Goal: Transaction & Acquisition: Purchase product/service

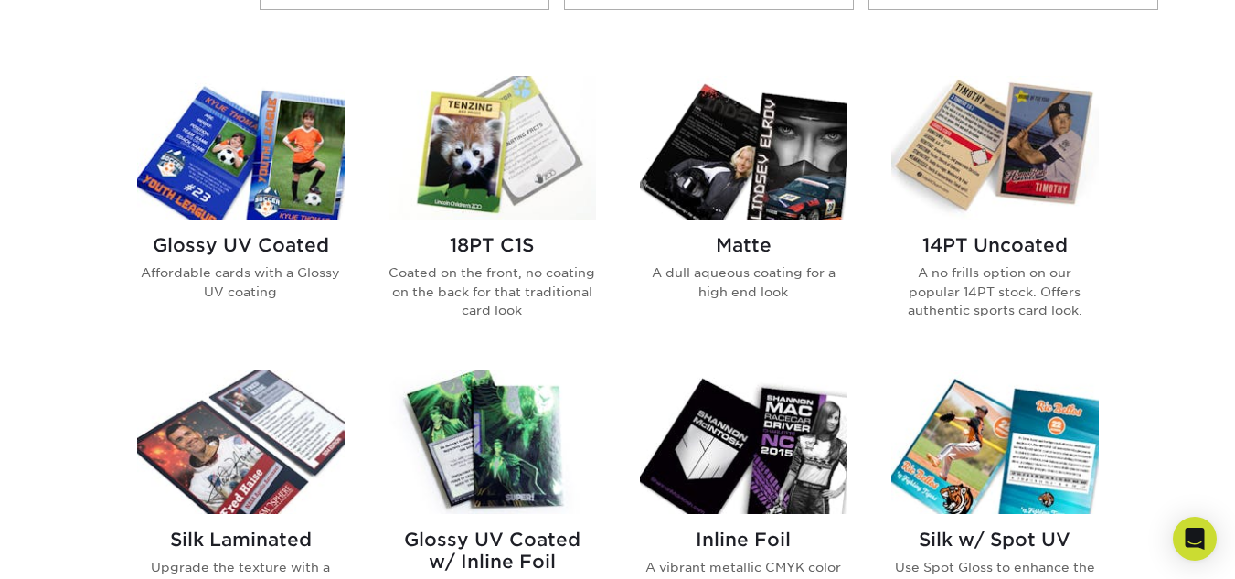
scroll to position [859, 0]
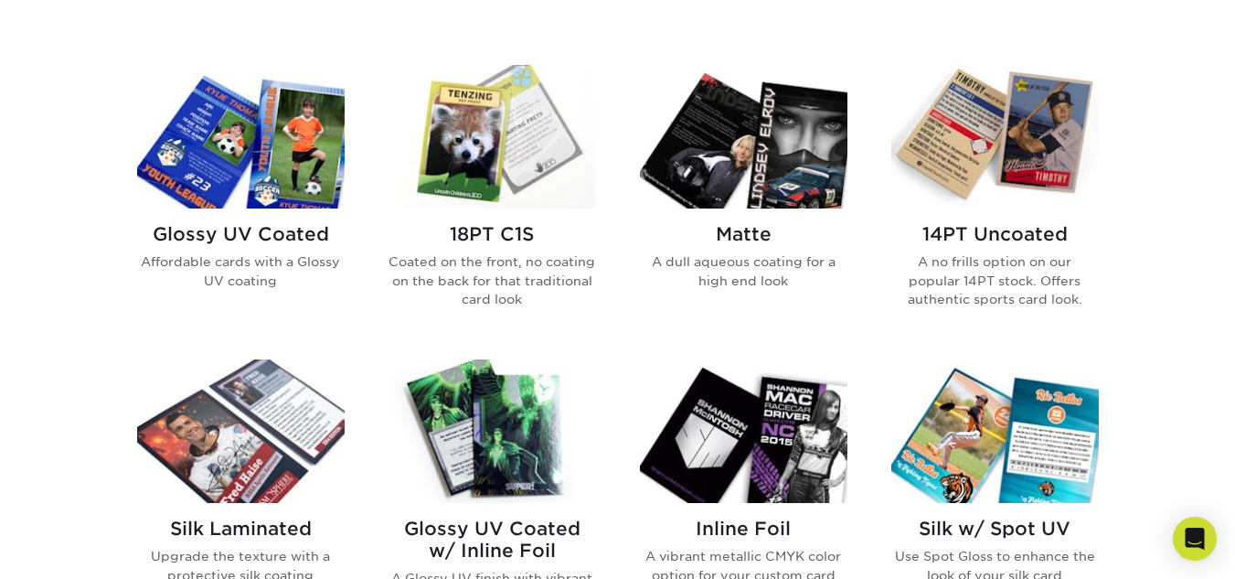
click at [282, 173] on img at bounding box center [240, 137] width 207 height 144
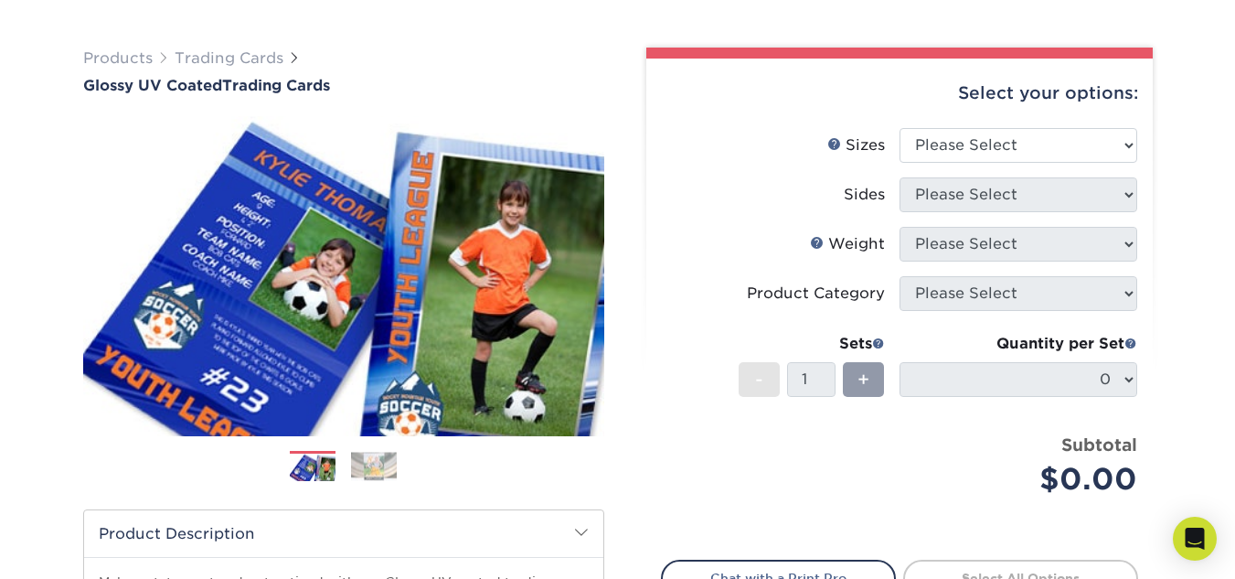
scroll to position [112, 0]
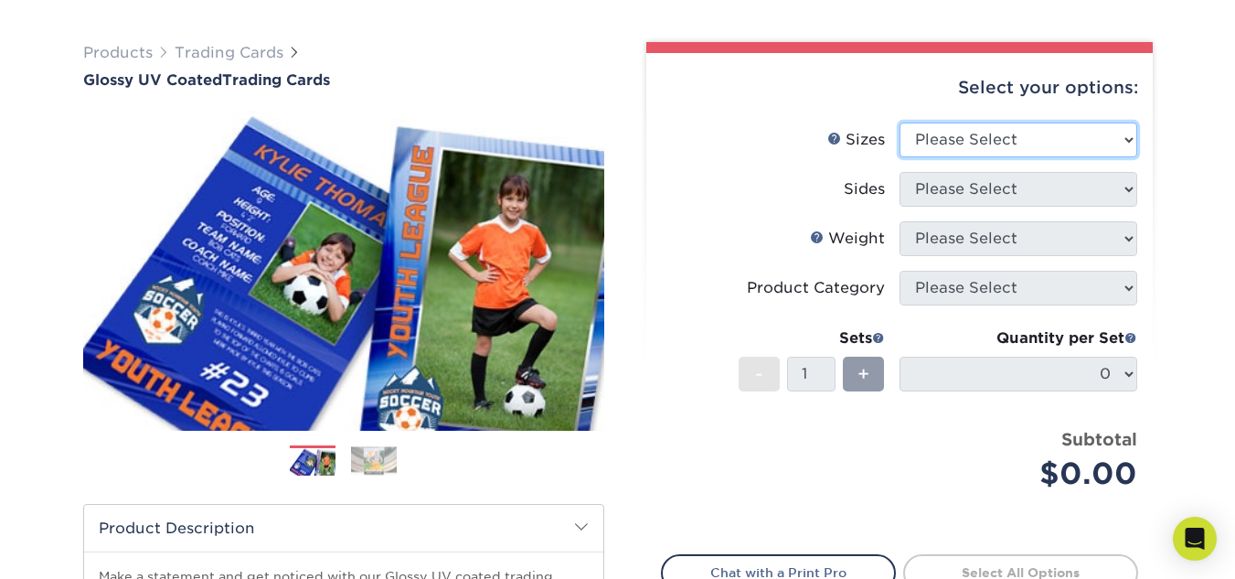
click at [1106, 142] on select "Please Select 2.5" x 3.5"" at bounding box center [1018, 139] width 238 height 35
select select "2.50x3.50"
click at [899, 122] on select "Please Select 2.5" x 3.5"" at bounding box center [1018, 139] width 238 height 35
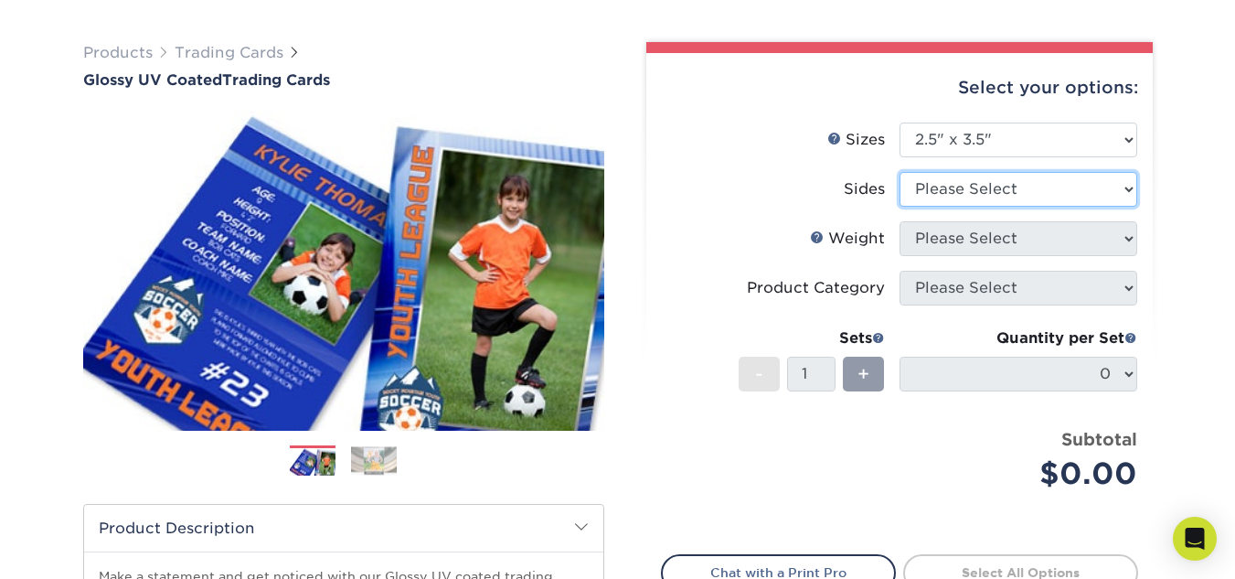
click at [1044, 189] on select "Please Select Print Both Sides Print Front Only" at bounding box center [1018, 189] width 238 height 35
select select "13abbda7-1d64-4f25-8bb2-c179b224825d"
click at [899, 172] on select "Please Select Print Both Sides Print Front Only" at bounding box center [1018, 189] width 238 height 35
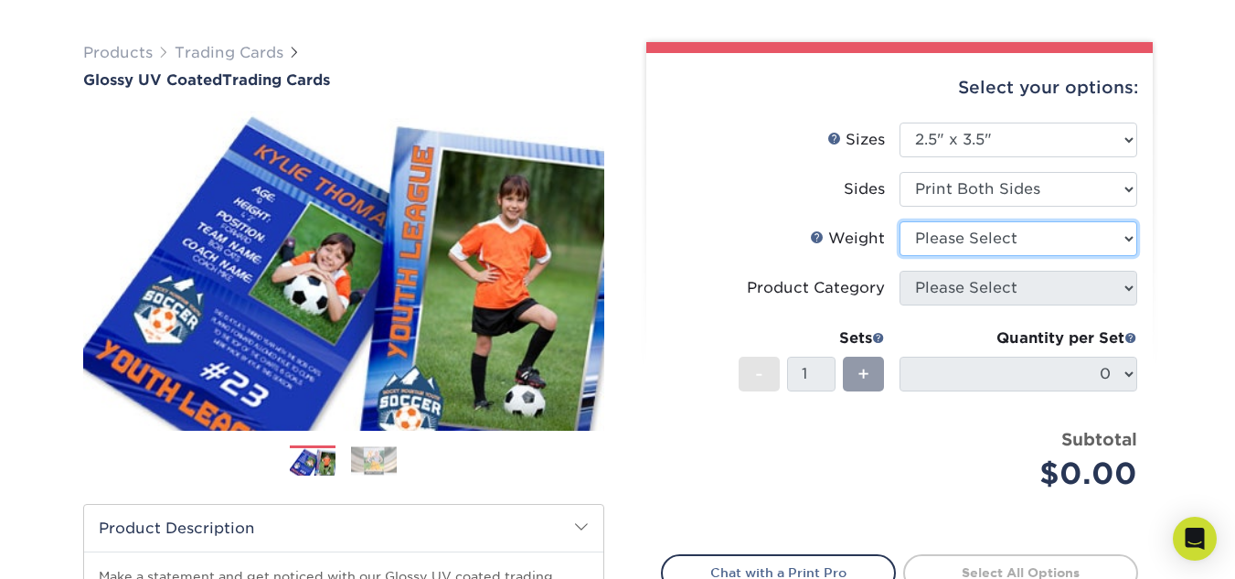
click at [1021, 246] on select "Please Select 16PT 14PT 18PT C1S" at bounding box center [1018, 238] width 238 height 35
select select "14PT"
click at [899, 221] on select "Please Select 16PT 14PT 18PT C1S" at bounding box center [1018, 238] width 238 height 35
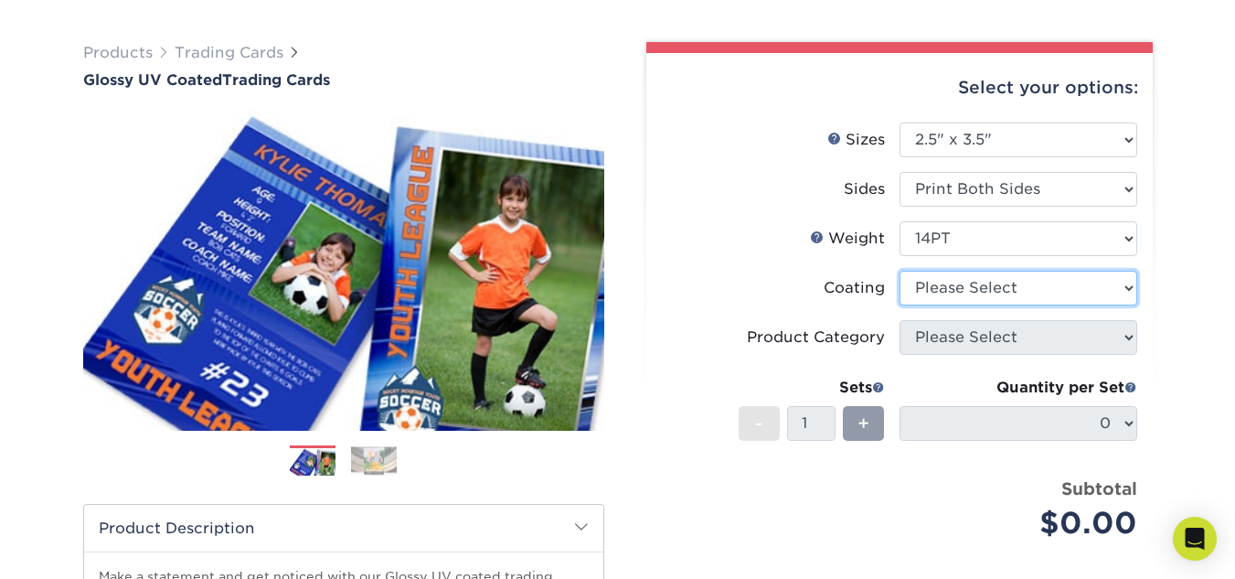
click at [995, 282] on select at bounding box center [1018, 288] width 238 height 35
select select "1e8116af-acfc-44b1-83dc-8181aa338834"
click at [899, 271] on select at bounding box center [1018, 288] width 238 height 35
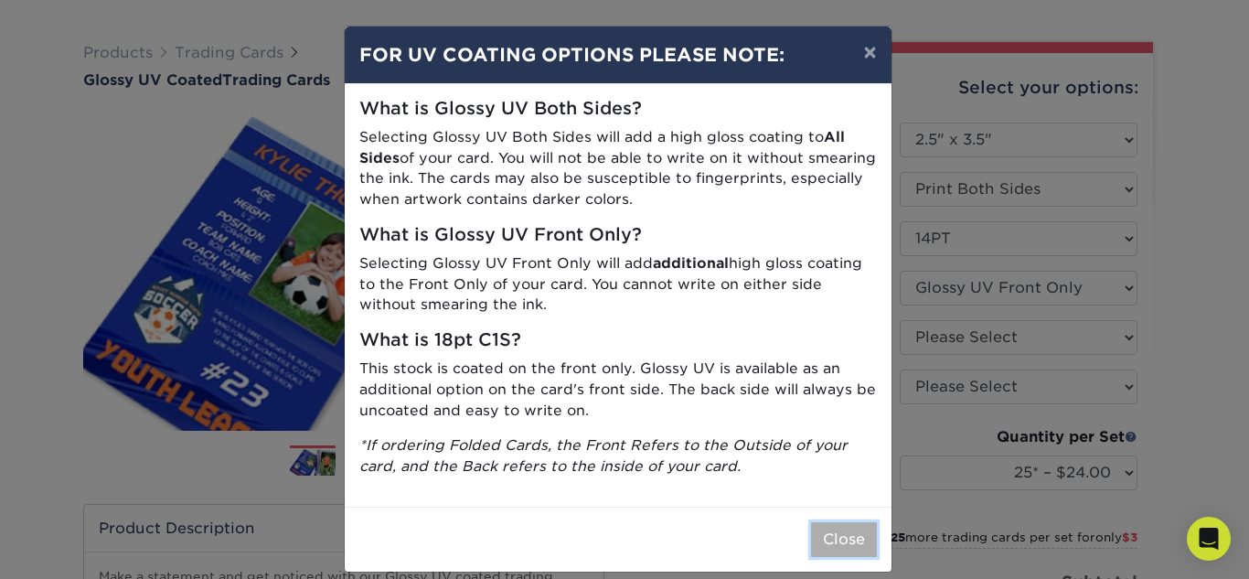
click at [850, 537] on button "Close" at bounding box center [844, 539] width 66 height 35
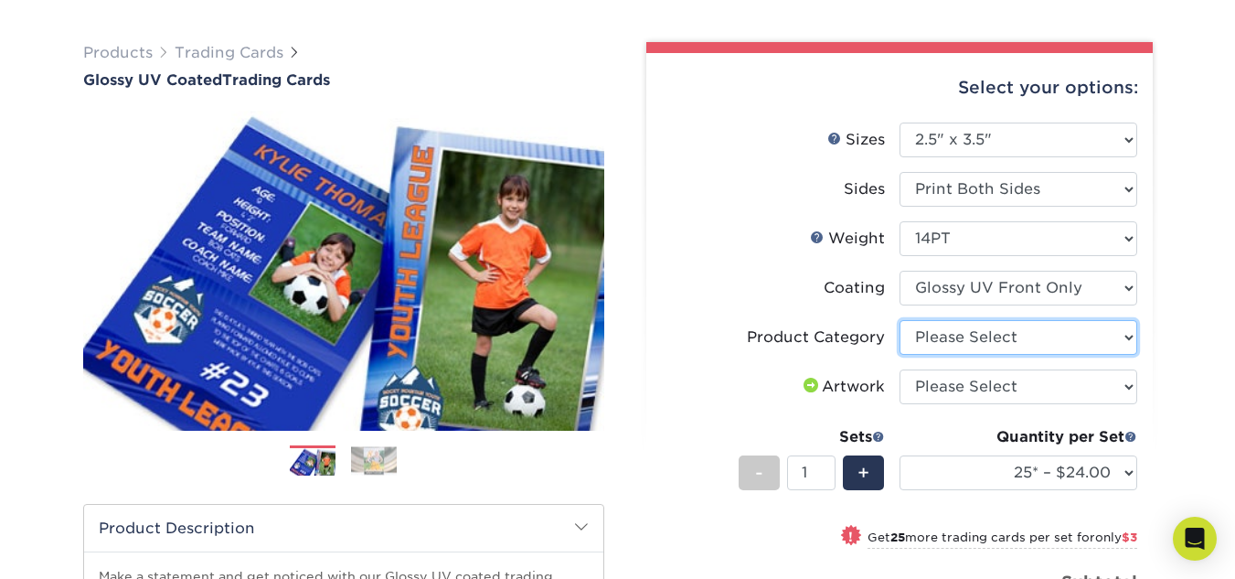
click at [1029, 345] on select "Please Select Trading Cards" at bounding box center [1018, 337] width 238 height 35
select select "c2f9bce9-36c2-409d-b101-c29d9d031e18"
click at [899, 320] on select "Please Select Trading Cards" at bounding box center [1018, 337] width 238 height 35
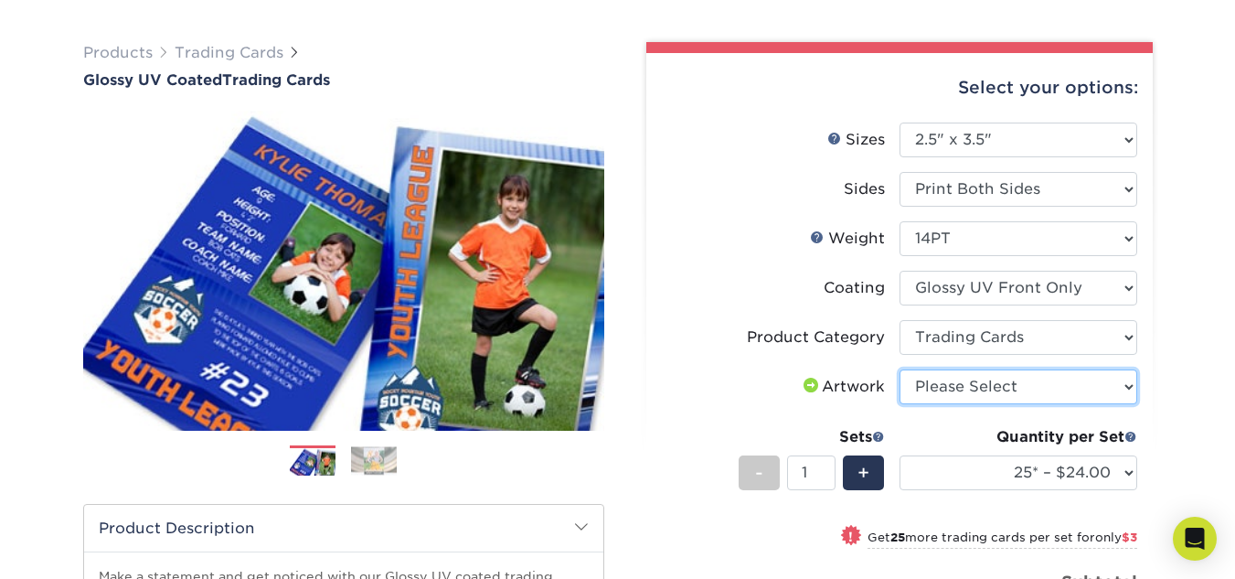
click at [1003, 391] on select "Please Select I will upload files I need a design - $100" at bounding box center [1018, 386] width 238 height 35
select select "upload"
click at [899, 369] on select "Please Select I will upload files I need a design - $100" at bounding box center [1018, 386] width 238 height 35
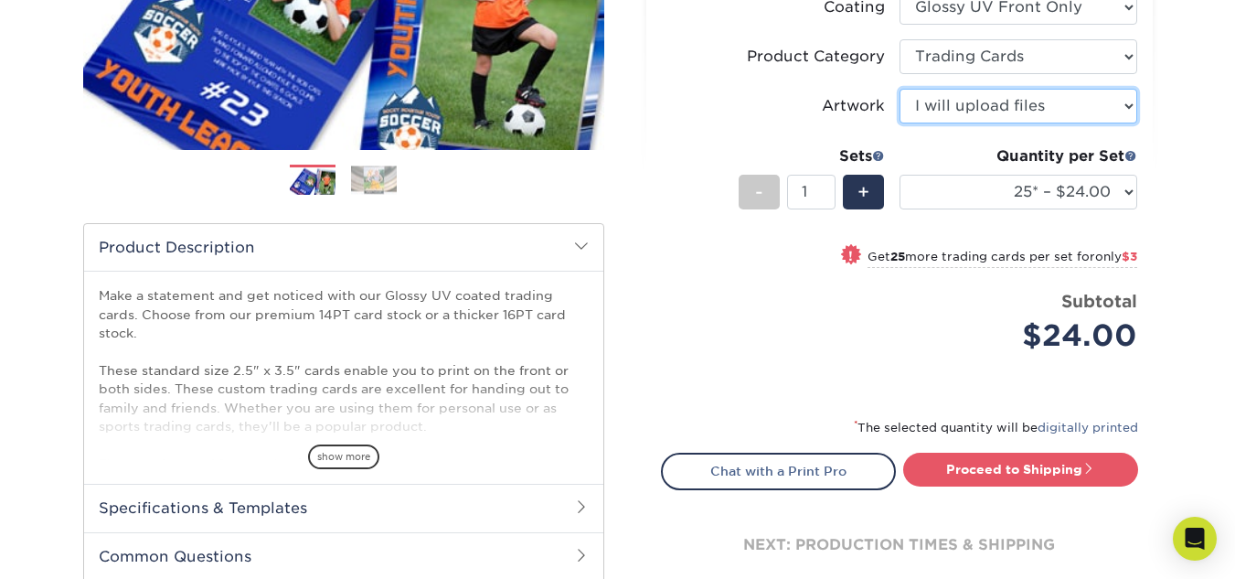
scroll to position [389, 0]
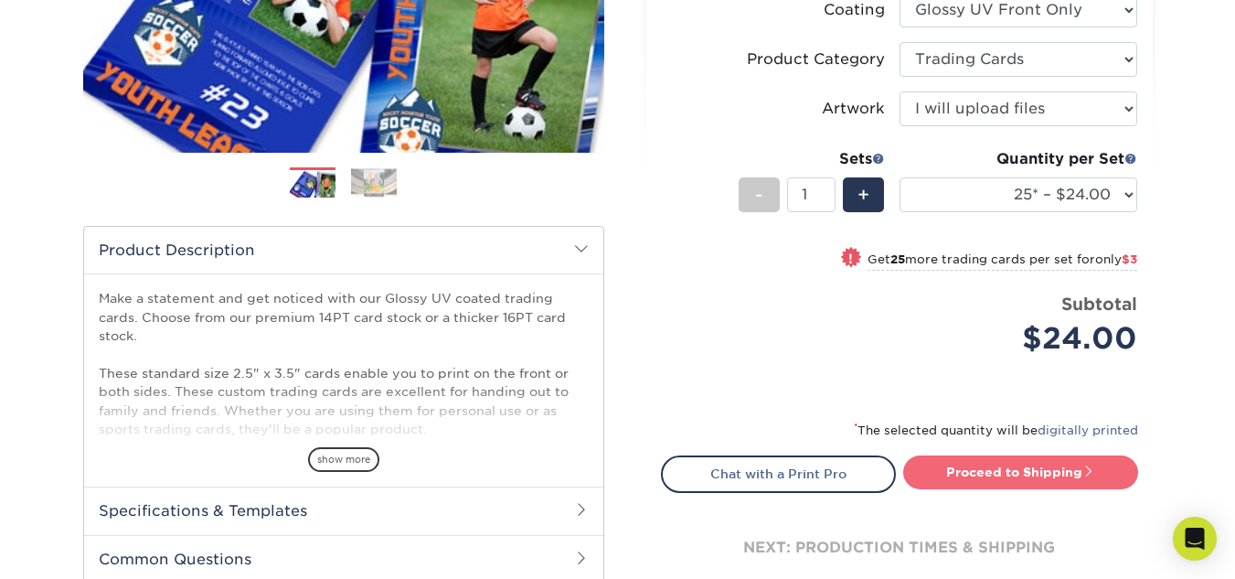
click at [1042, 463] on link "Proceed to Shipping" at bounding box center [1020, 471] width 235 height 33
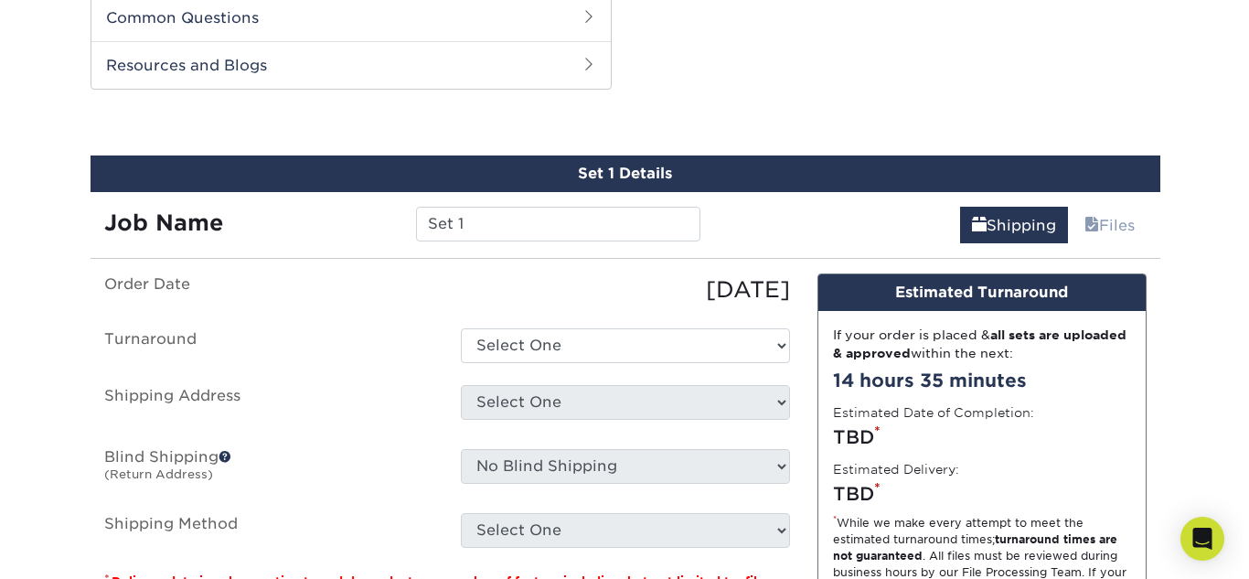
scroll to position [1016, 0]
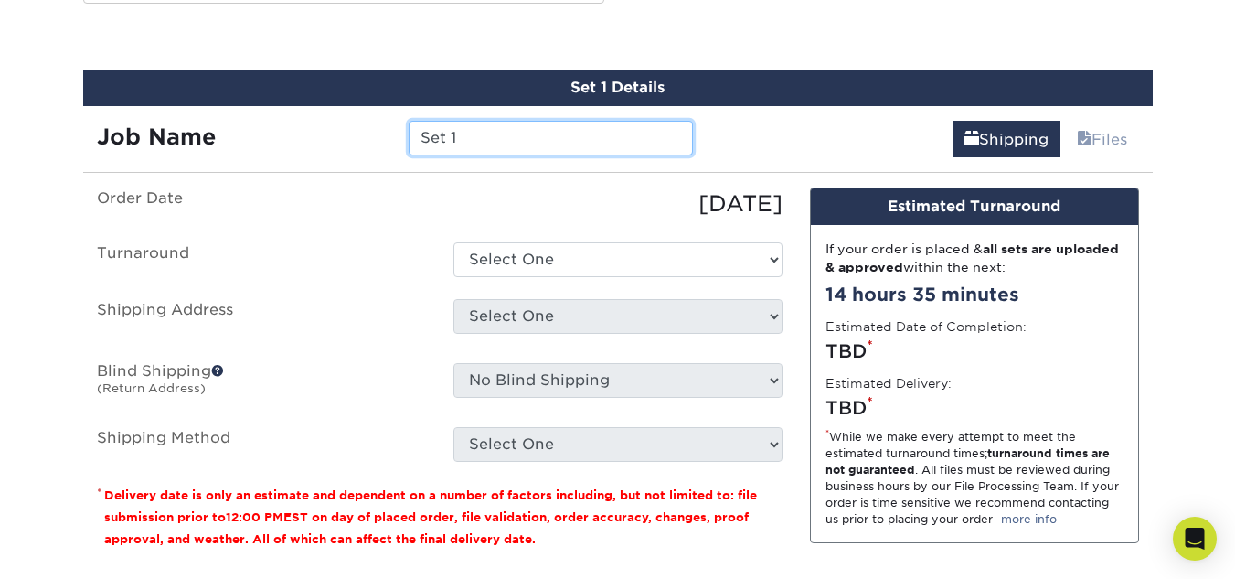
drag, startPoint x: 466, startPoint y: 139, endPoint x: 371, endPoint y: 141, distance: 95.1
click at [371, 141] on div "Job Name Set 1" at bounding box center [395, 138] width 624 height 35
type input "[PERSON_NAME] Trading Cards 2025"
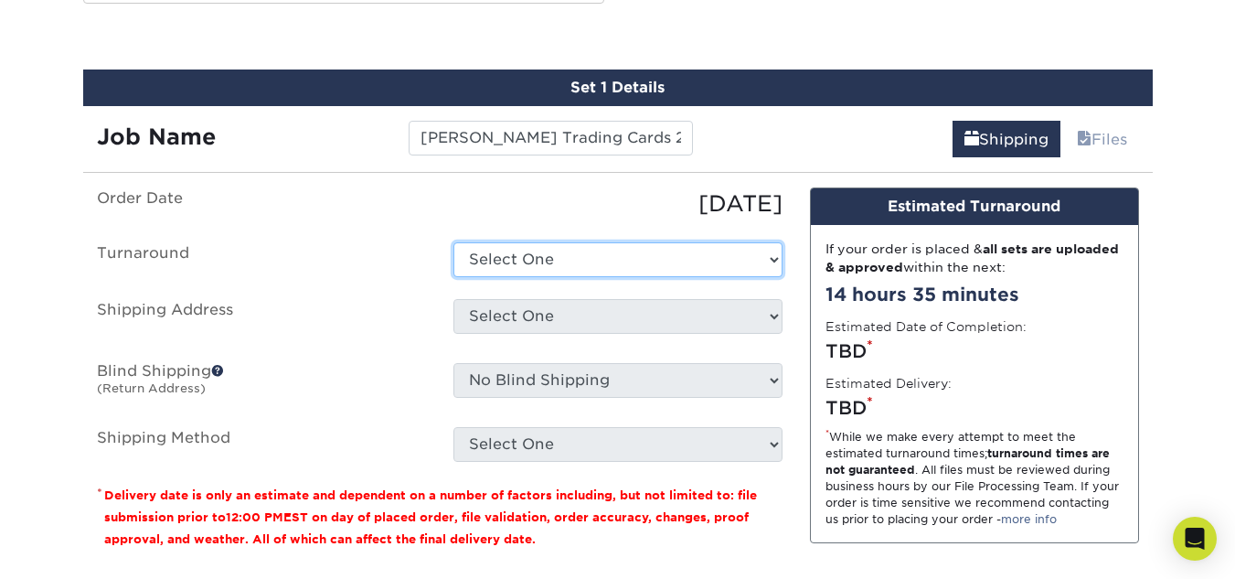
click at [553, 266] on select "Select One 2-4 Business Days 2 Day Next Business Day" at bounding box center [617, 259] width 329 height 35
select select "cc8d3b44-43e5-4703-b291-cc4a99b3f81d"
click at [453, 242] on select "Select One 2-4 Business Days 2 Day Next Business Day" at bounding box center [617, 259] width 329 height 35
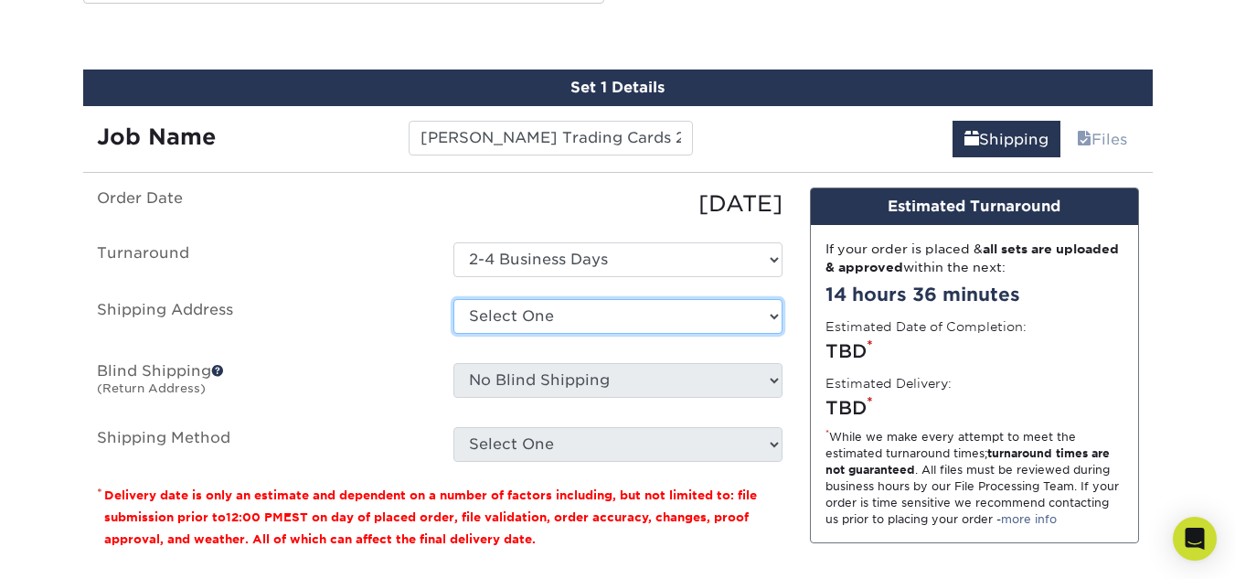
click at [535, 316] on select "Select One + Add New Address - Login" at bounding box center [617, 316] width 329 height 35
select select "newaddress"
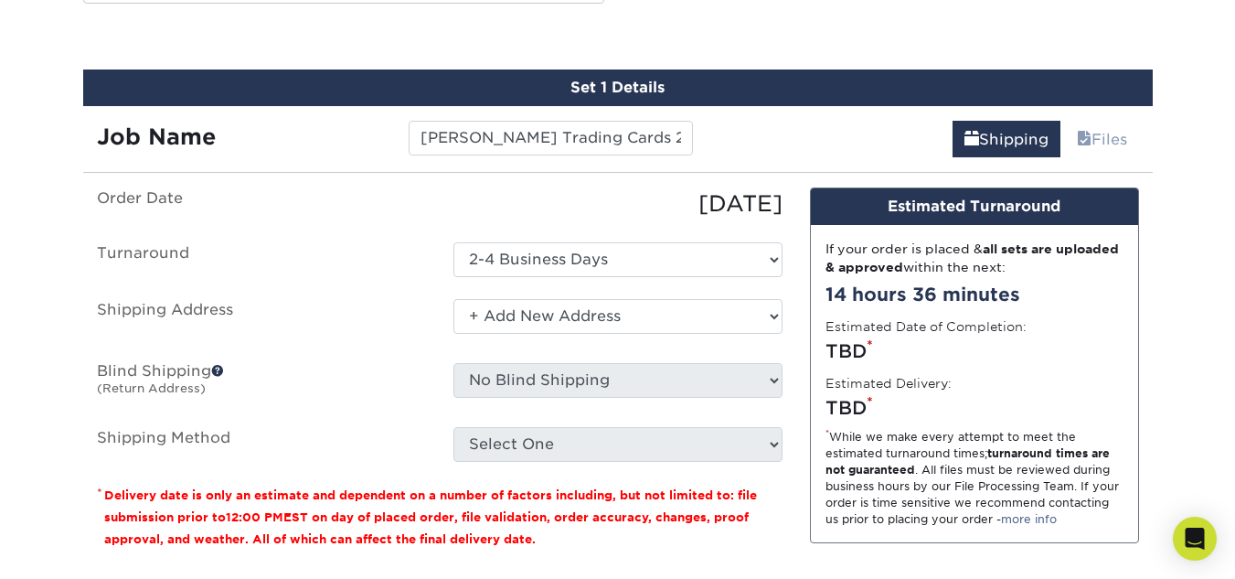
click at [453, 299] on select "Select One + Add New Address - Login" at bounding box center [617, 316] width 329 height 35
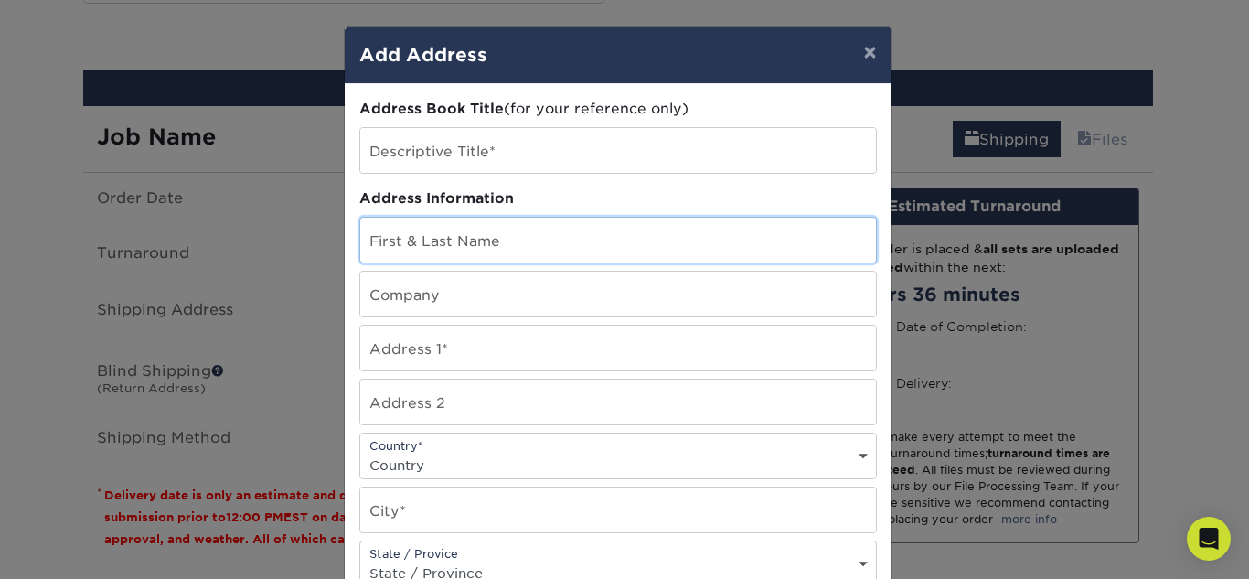
click at [435, 234] on input "text" at bounding box center [618, 240] width 516 height 45
type input "[PERSON_NAME]"
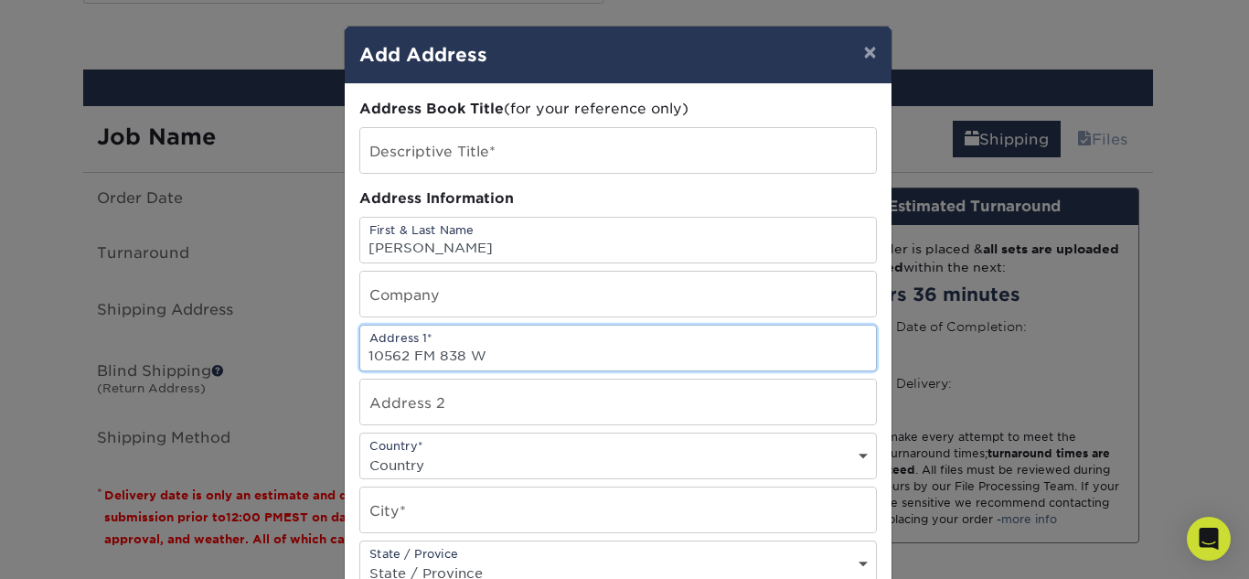
type input "10562 FM 838 W"
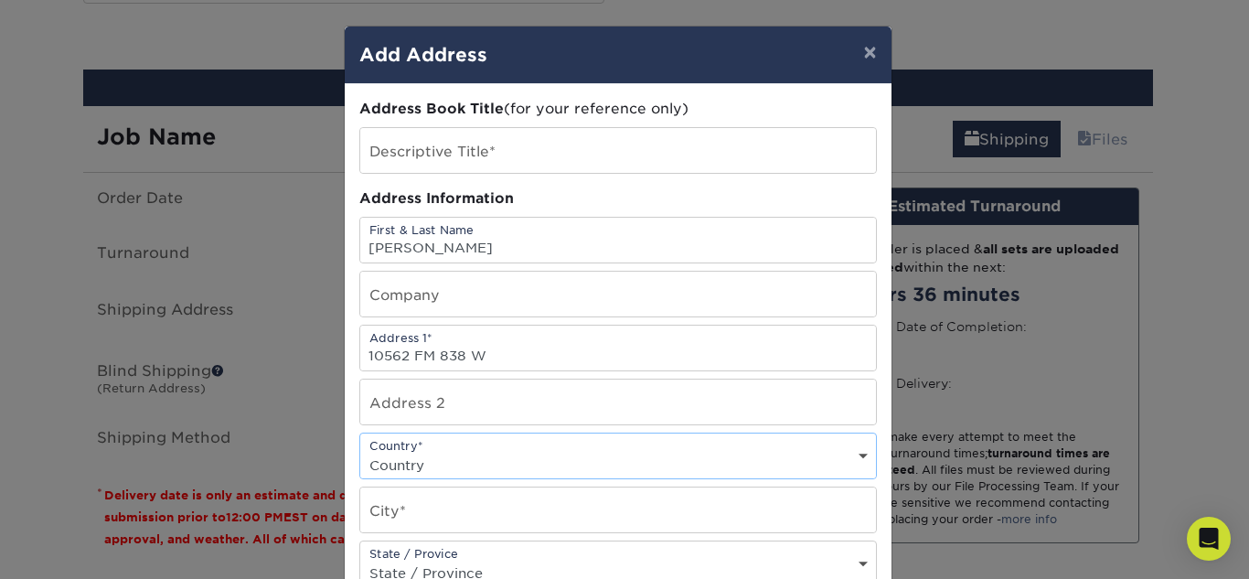
select select "US"
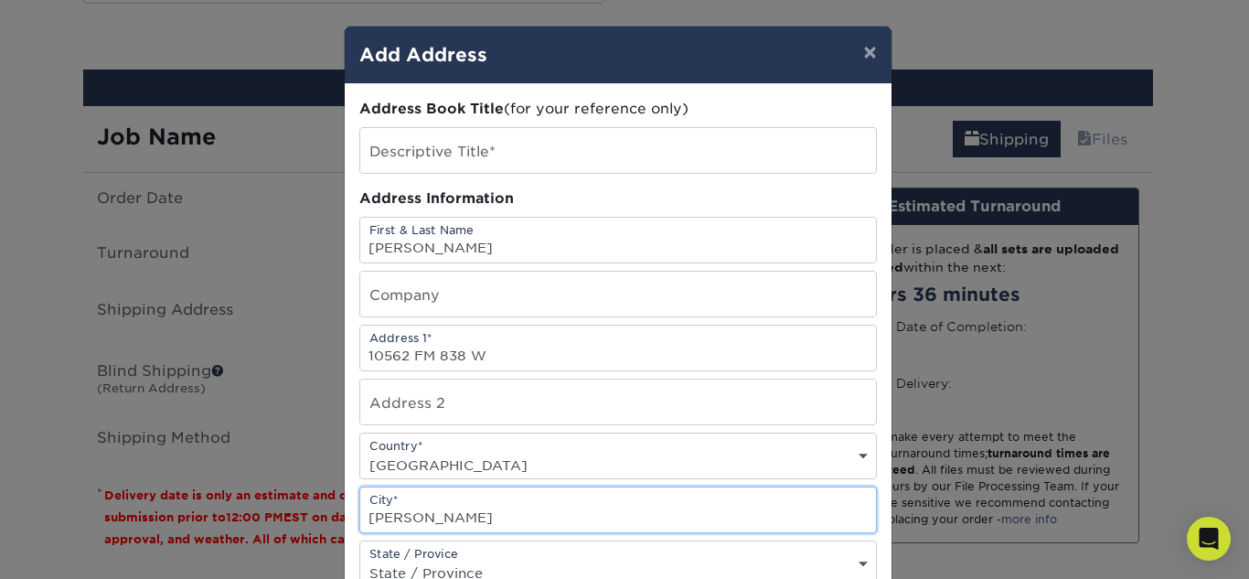
type input "[PERSON_NAME]"
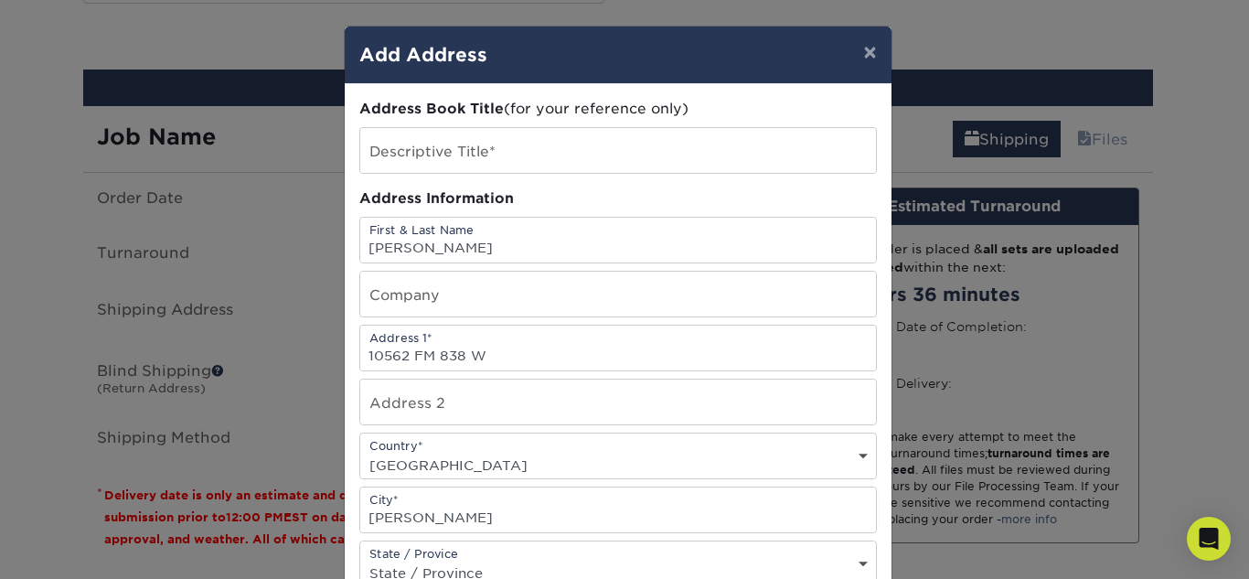
scroll to position [7, 0]
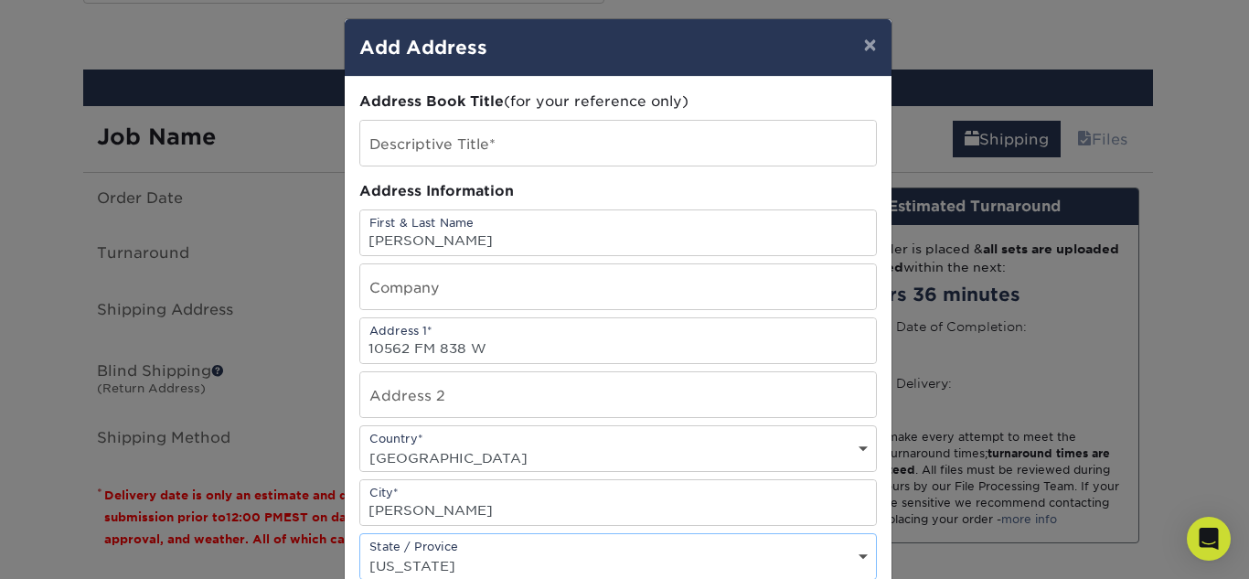
select select "[GEOGRAPHIC_DATA]"
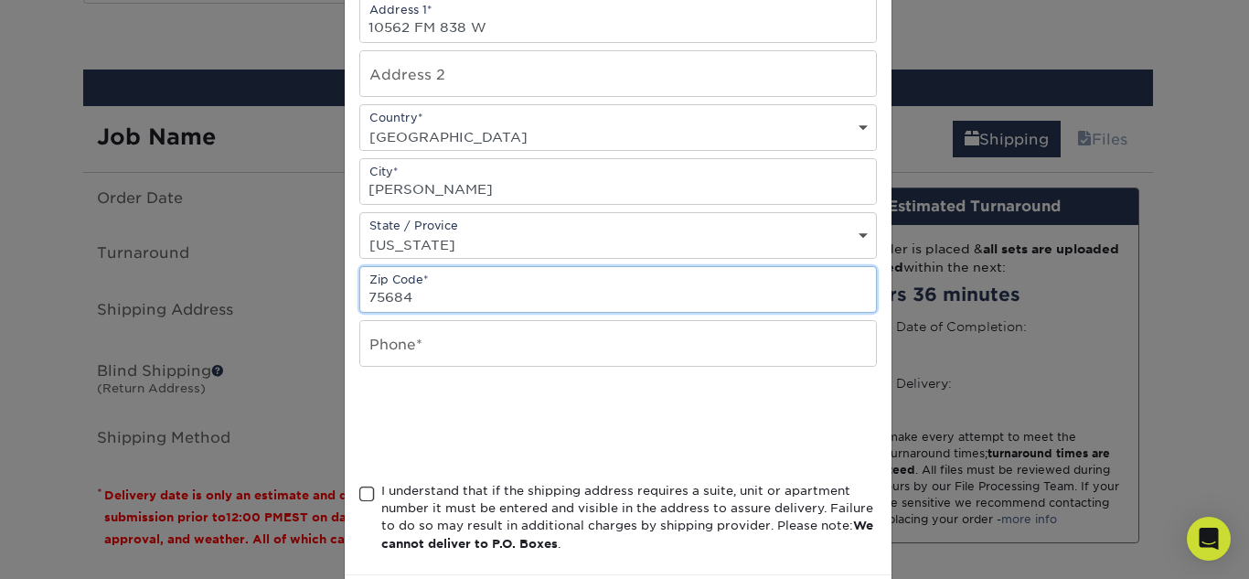
type input "75684"
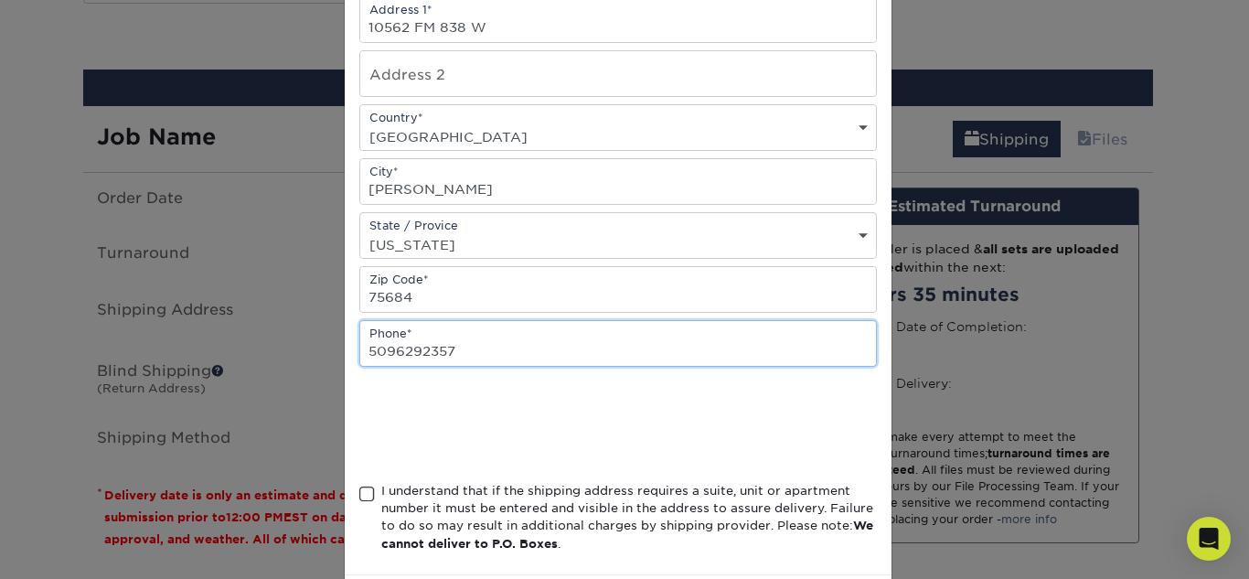
type input "5096292357"
click at [359, 491] on span at bounding box center [367, 493] width 16 height 17
click at [0, 0] on input "I understand that if the shipping address requires a suite, unit or apartment n…" at bounding box center [0, 0] width 0 height 0
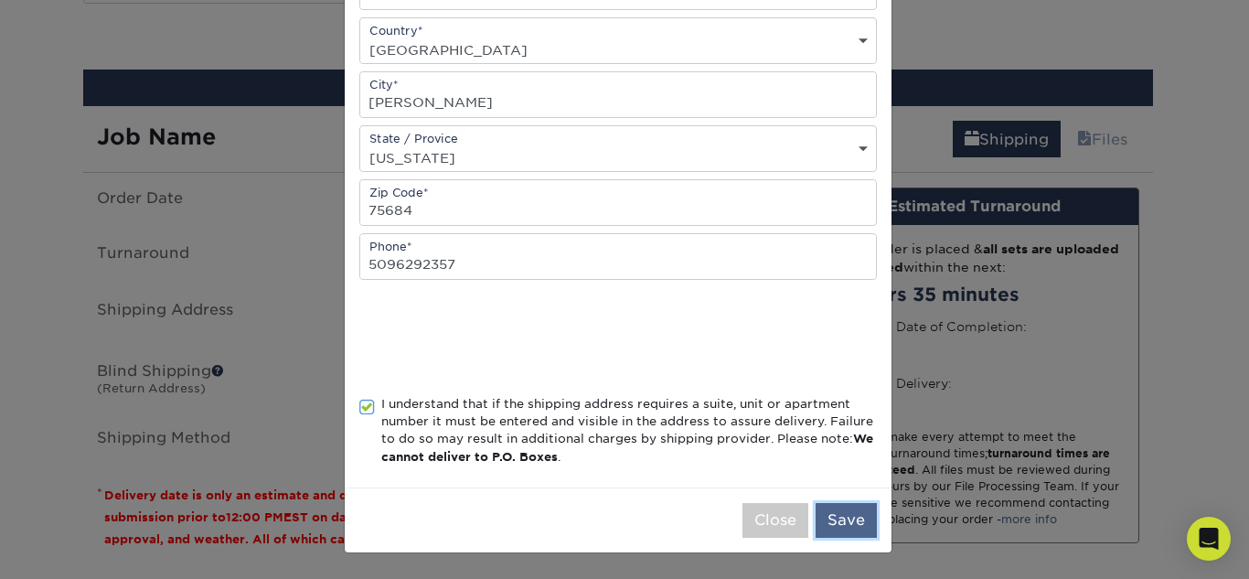
click at [852, 531] on button "Save" at bounding box center [845, 520] width 61 height 35
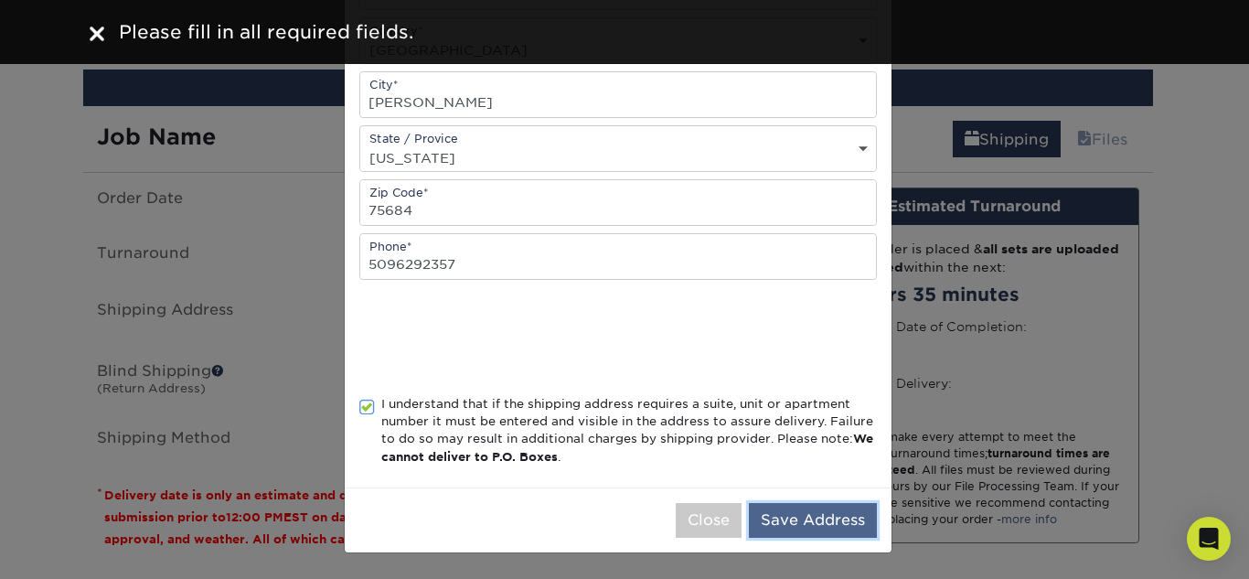
click at [794, 519] on button "Save Address" at bounding box center [813, 520] width 128 height 35
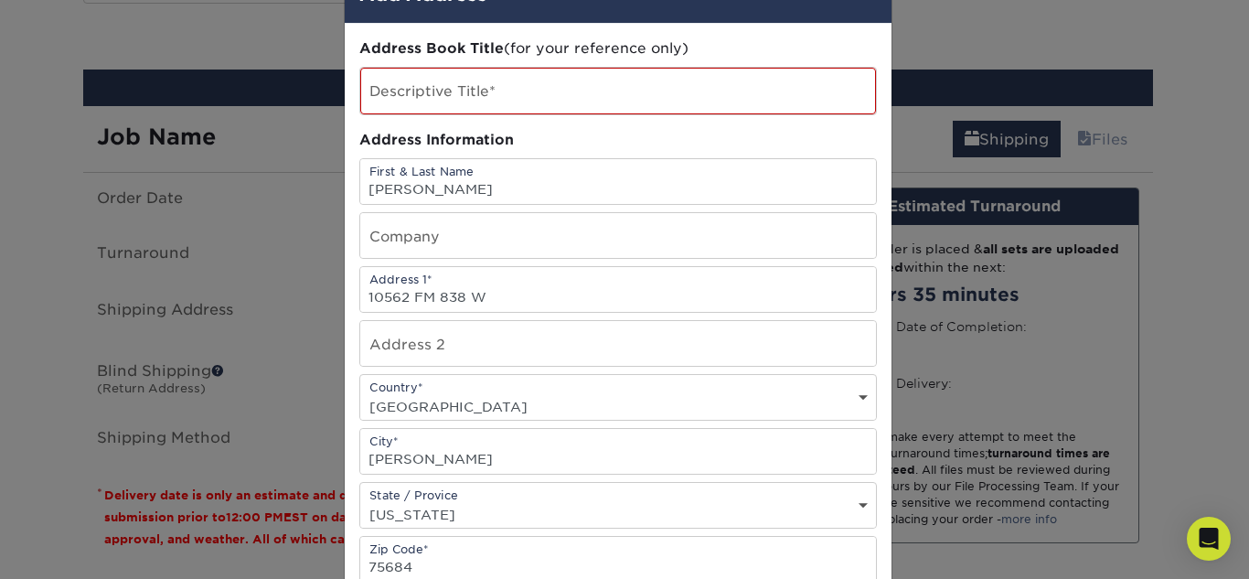
scroll to position [33, 0]
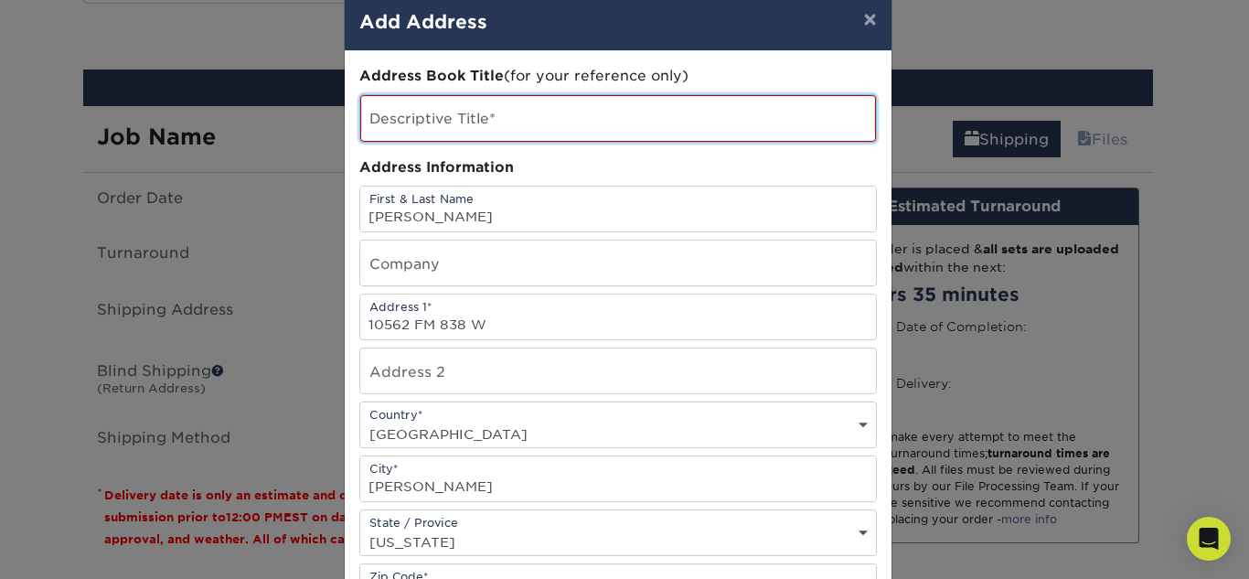
click at [475, 122] on input "text" at bounding box center [618, 118] width 516 height 47
type input "Home"
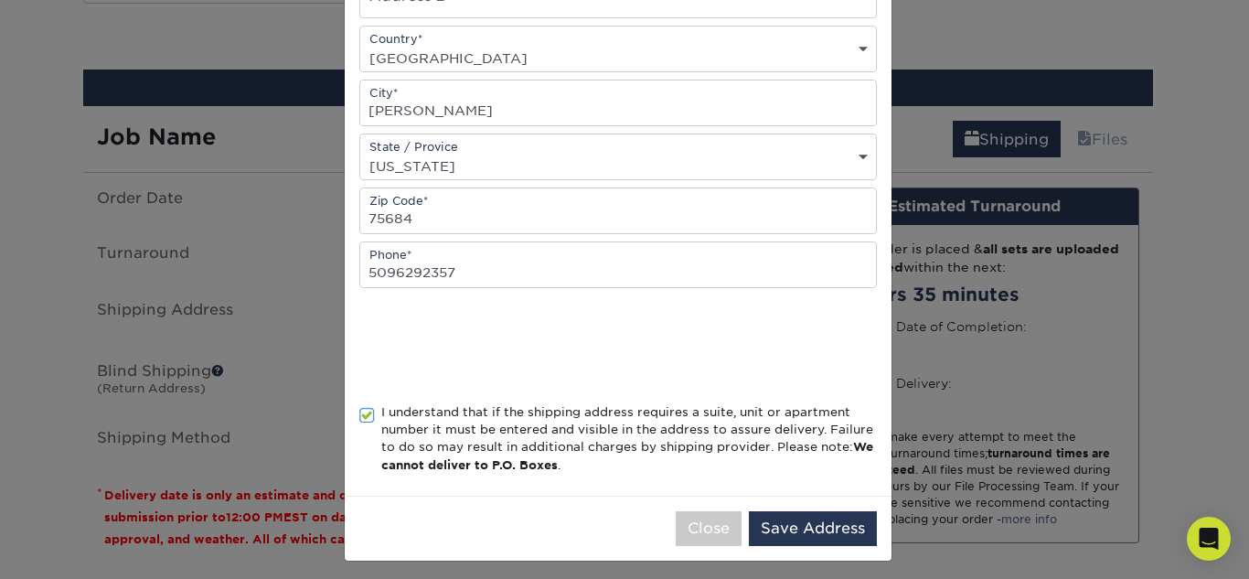
scroll to position [412, 0]
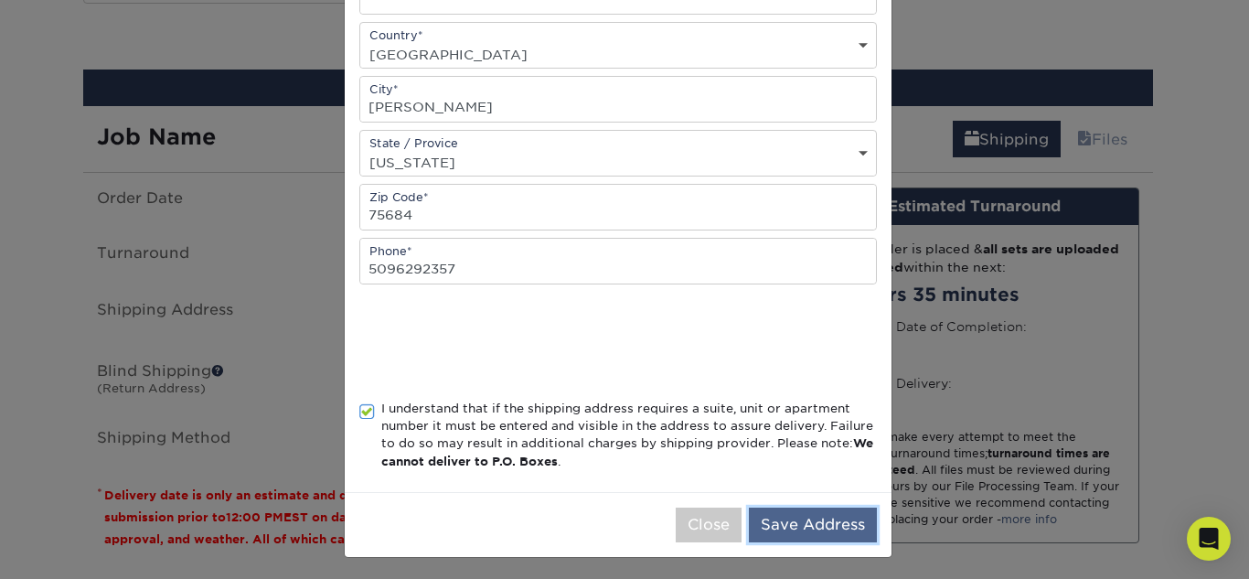
click at [849, 526] on button "Save Address" at bounding box center [813, 524] width 128 height 35
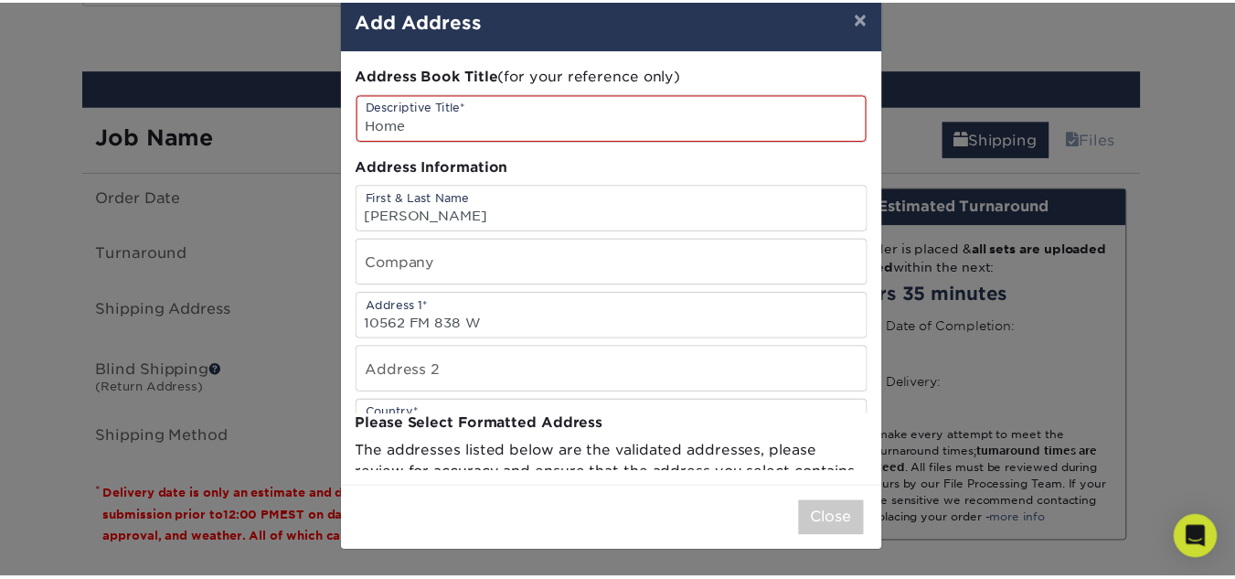
scroll to position [0, 0]
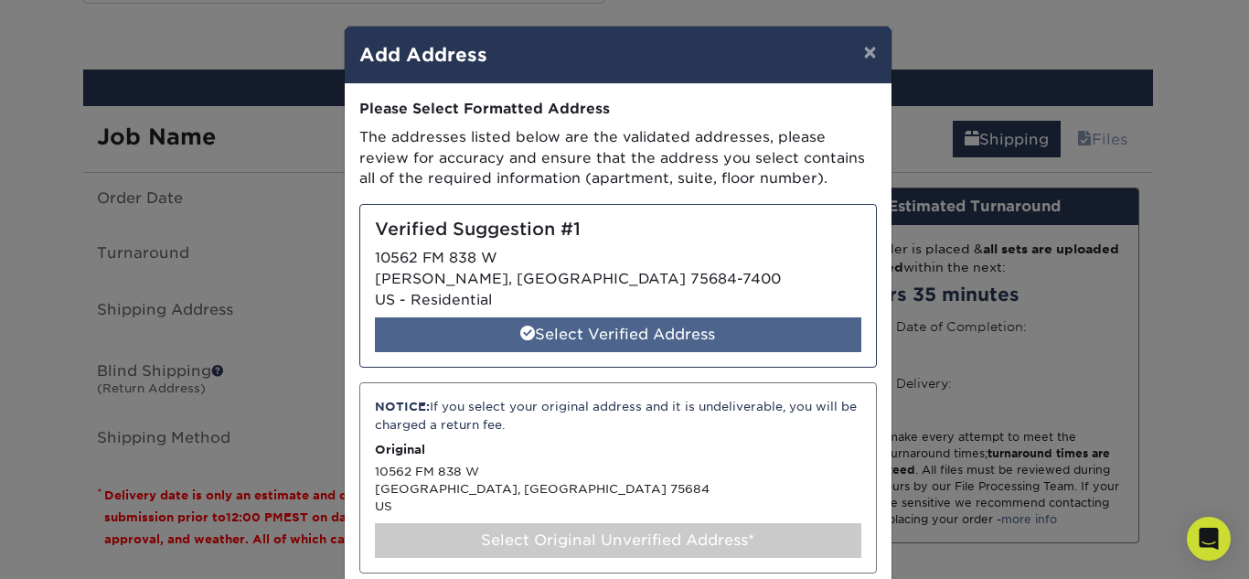
click at [645, 340] on div "Select Verified Address" at bounding box center [618, 334] width 486 height 35
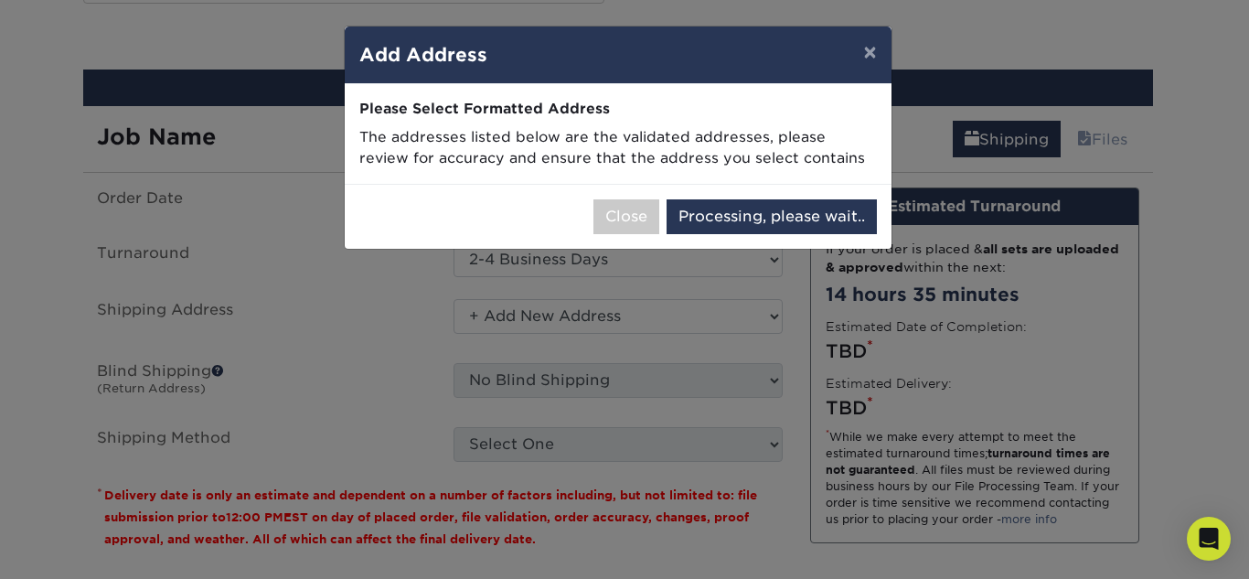
select select "286645"
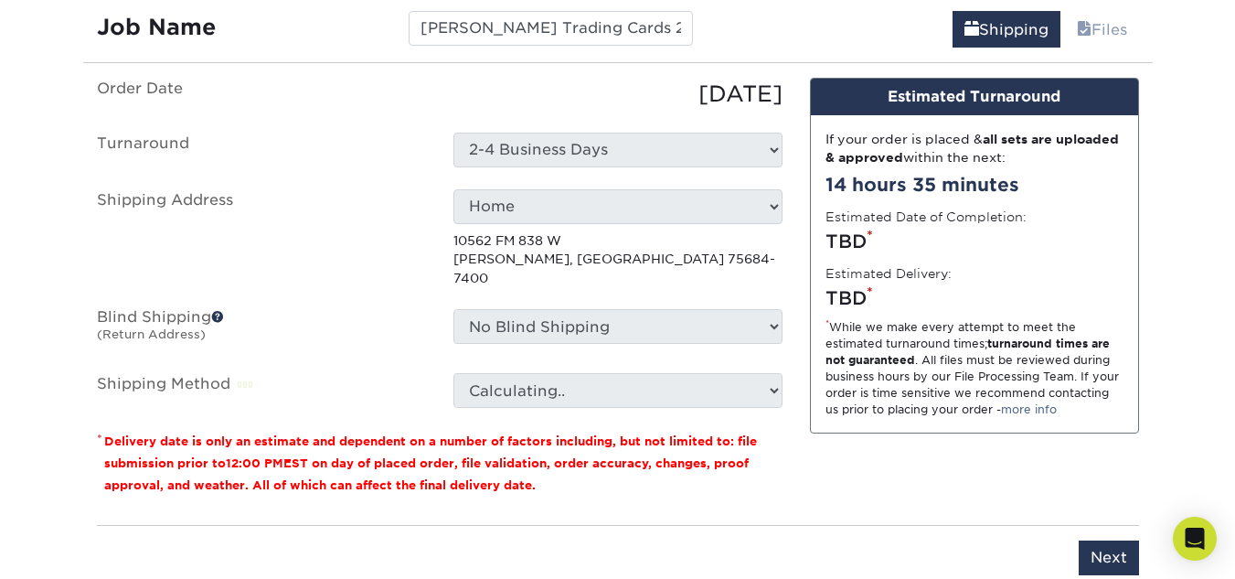
scroll to position [1134, 0]
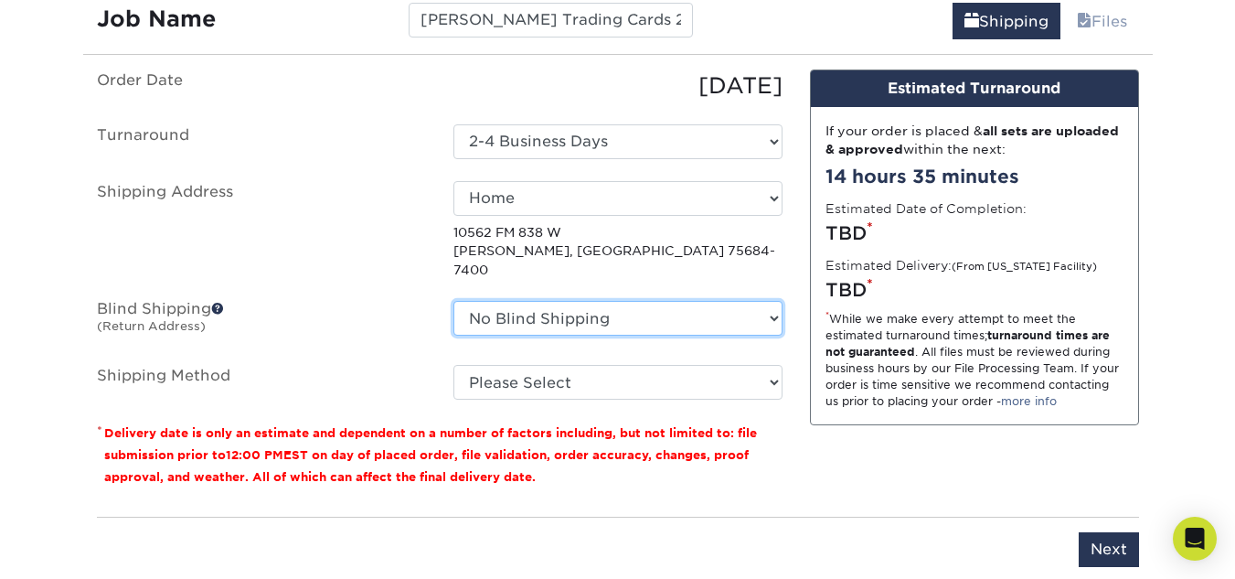
click at [670, 303] on select "No Blind Shipping + Add New Address" at bounding box center [617, 318] width 329 height 35
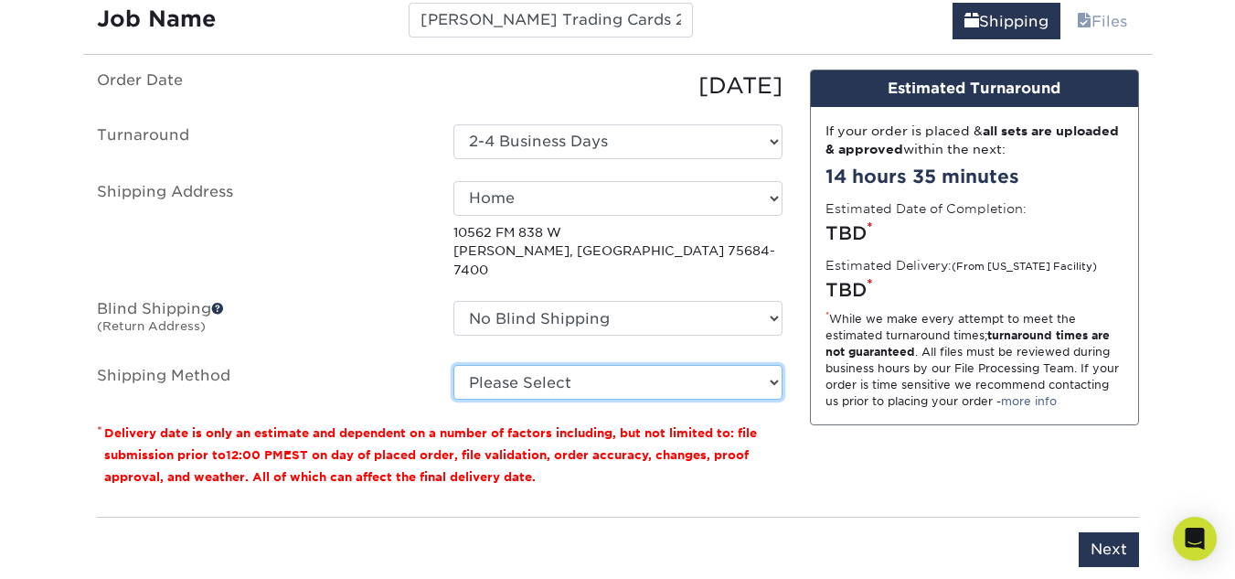
click at [621, 365] on select "Please Select 3 Day Shipping Service (+$23.30) 2 Day Air Shipping (+$23.77) Gro…" at bounding box center [617, 382] width 329 height 35
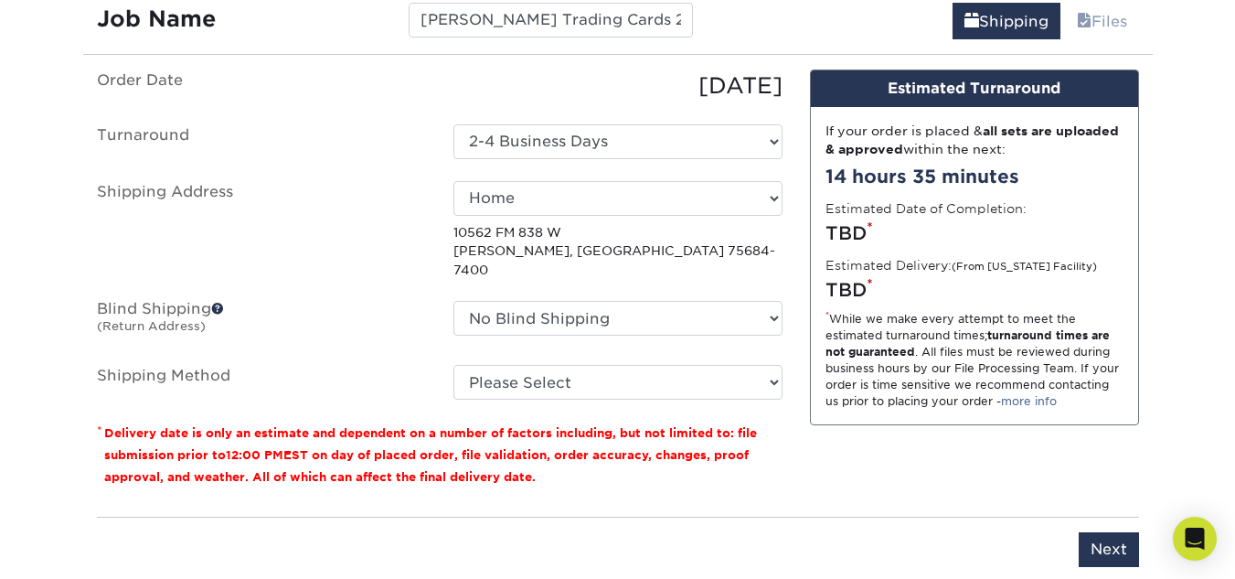
click at [359, 365] on label "Shipping Method" at bounding box center [261, 382] width 356 height 35
